Goal: Information Seeking & Learning: Learn about a topic

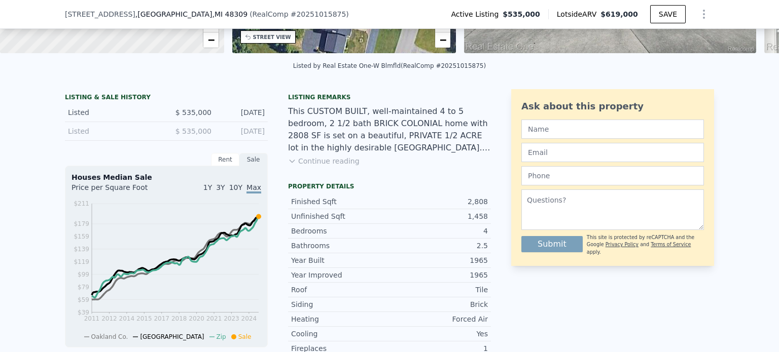
scroll to position [148, 0]
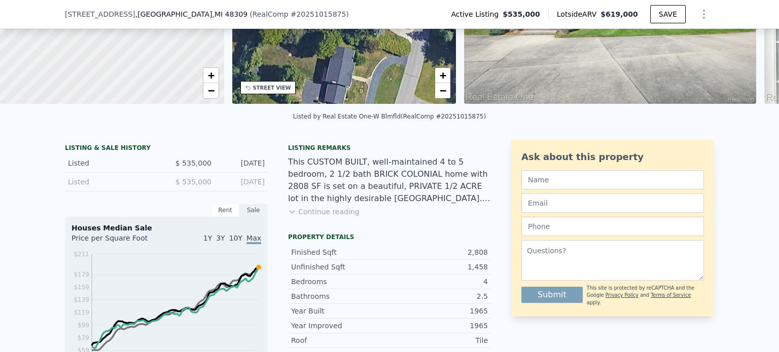
click at [324, 226] on div "Listing remarks This CUSTOM BUILT, well-maintained 4 to 5 bedroom, 2 1/2 bath B…" at bounding box center [389, 186] width 203 height 85
click at [333, 216] on button "Continue reading" at bounding box center [323, 212] width 71 height 10
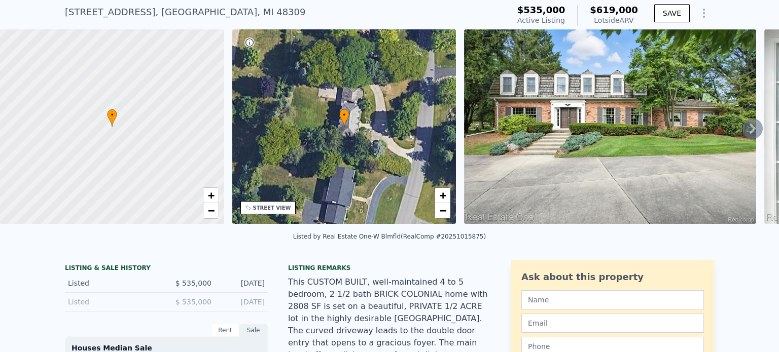
scroll to position [4, 0]
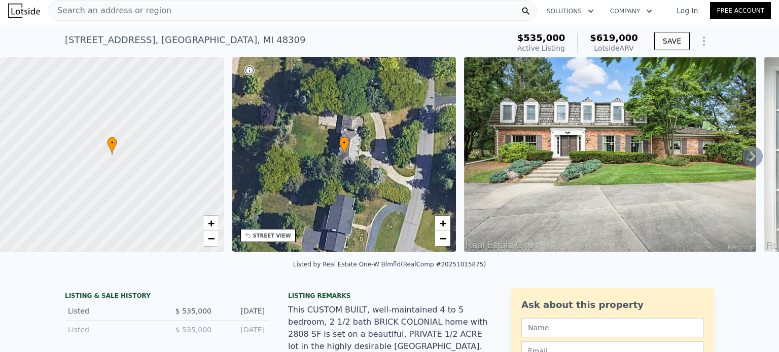
click at [749, 157] on icon at bounding box center [752, 157] width 6 height 10
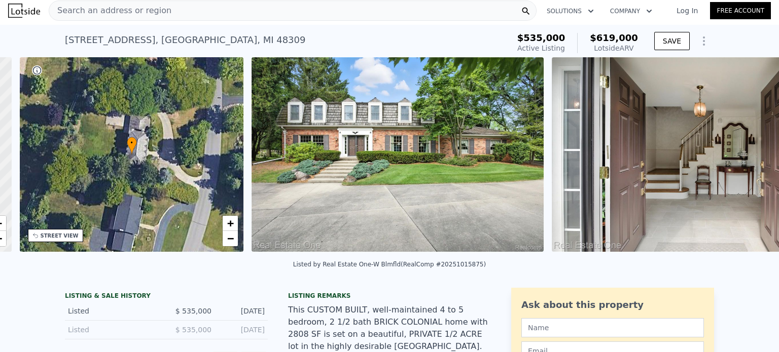
scroll to position [0, 236]
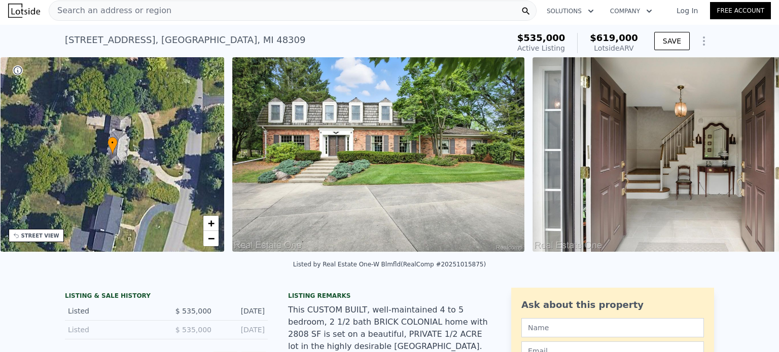
click at [745, 157] on img at bounding box center [678, 154] width 293 height 195
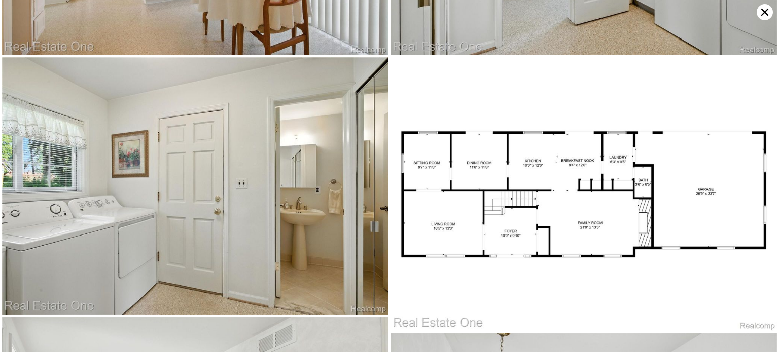
scroll to position [2314, 0]
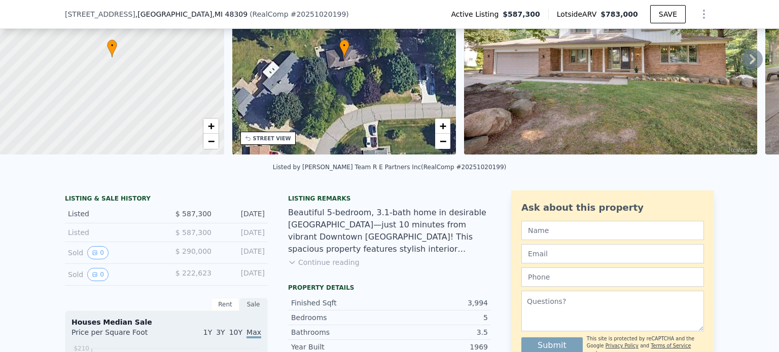
scroll to position [148, 0]
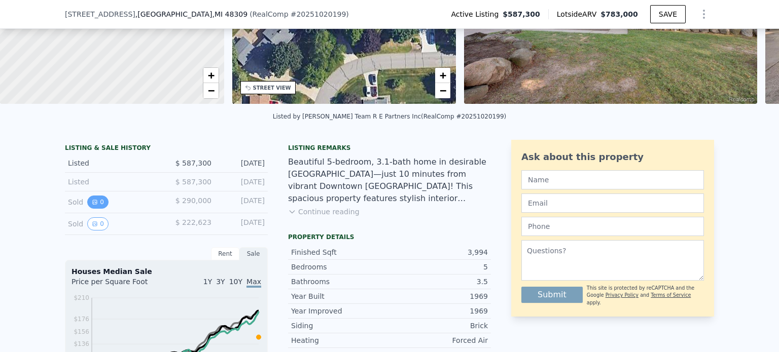
click at [97, 209] on button "0" at bounding box center [97, 202] width 21 height 13
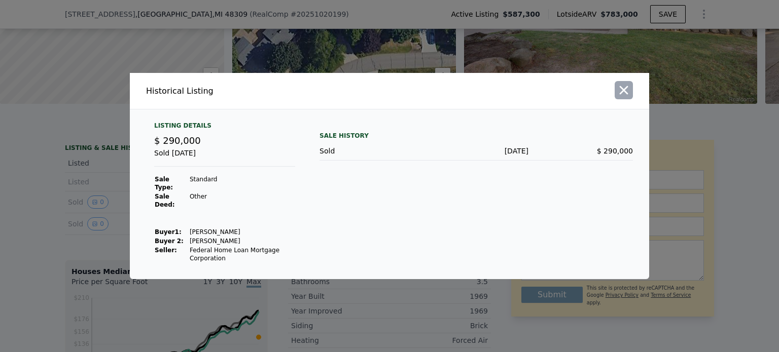
click at [625, 97] on icon "button" at bounding box center [623, 90] width 14 height 14
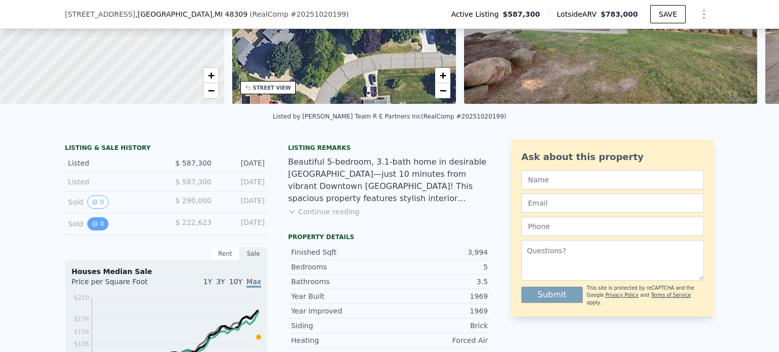
click at [93, 228] on button "0" at bounding box center [97, 223] width 21 height 13
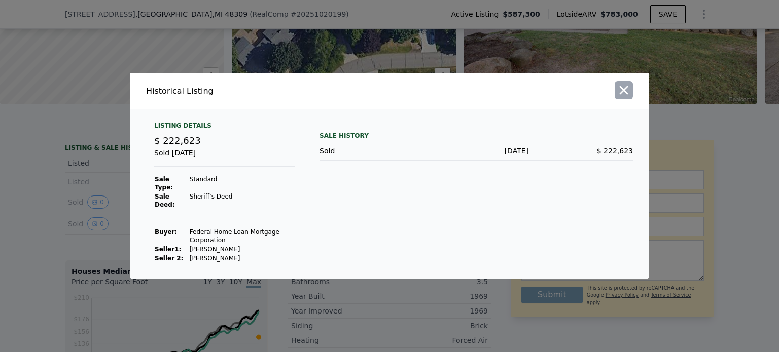
click at [627, 97] on icon "button" at bounding box center [623, 90] width 14 height 14
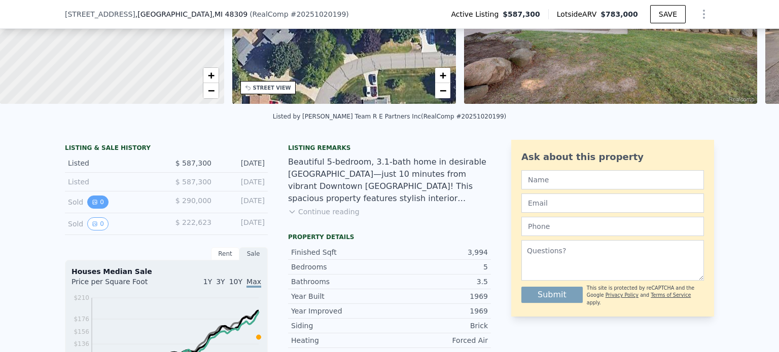
click at [93, 208] on button "0" at bounding box center [97, 202] width 21 height 13
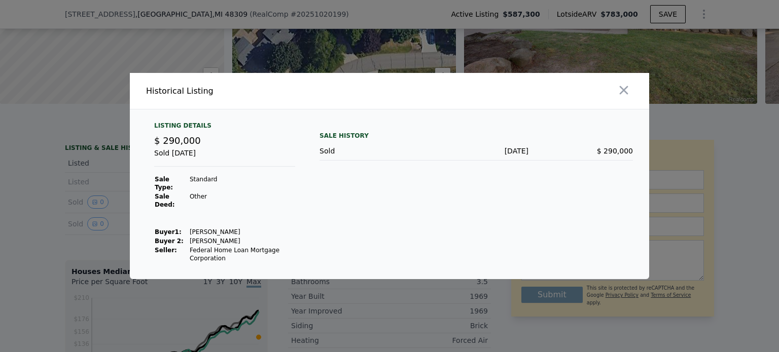
click at [633, 95] on div at bounding box center [521, 91] width 256 height 36
click at [625, 95] on icon "button" at bounding box center [624, 90] width 9 height 9
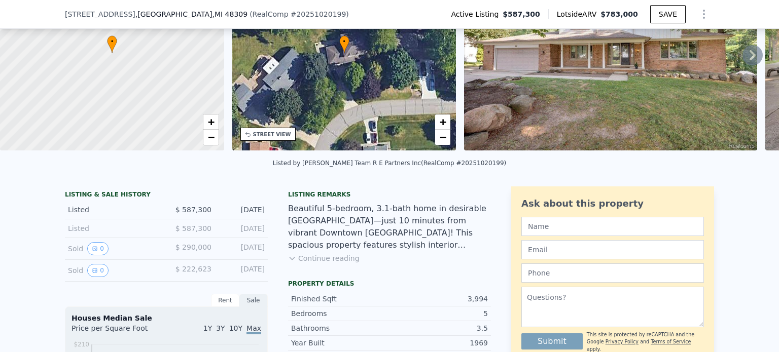
scroll to position [203, 0]
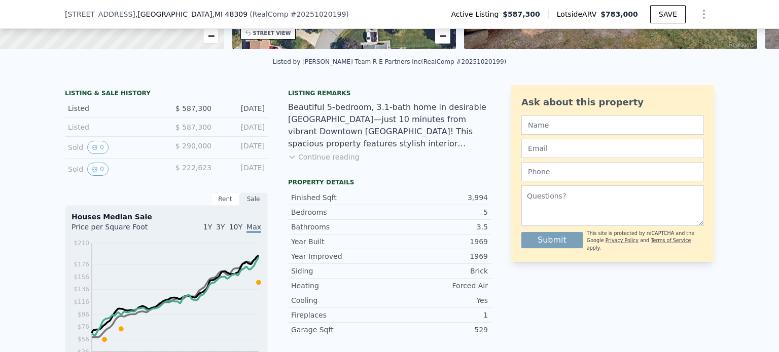
click at [223, 201] on div "Rent" at bounding box center [225, 199] width 28 height 13
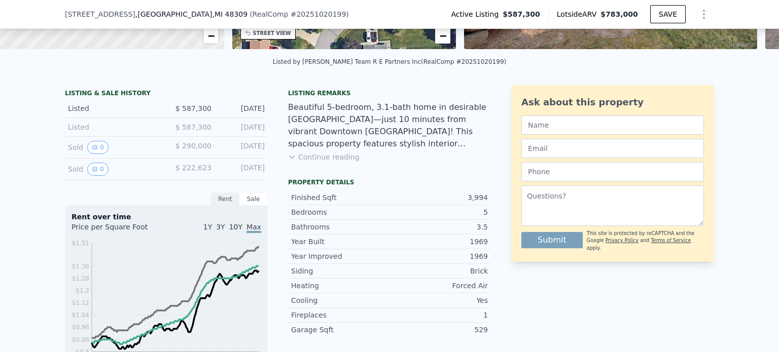
click at [249, 205] on div "Sale" at bounding box center [253, 199] width 28 height 13
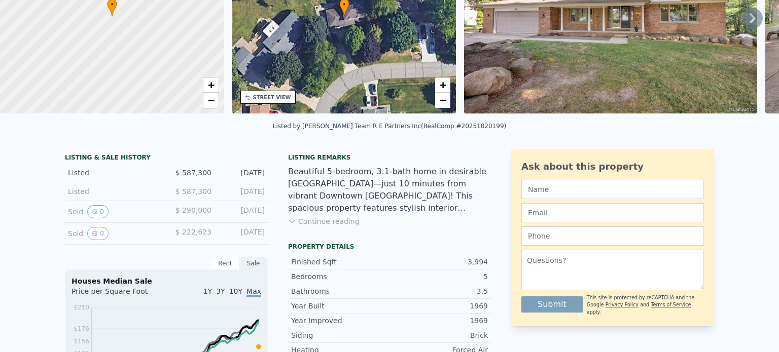
scroll to position [4, 0]
